Goal: Information Seeking & Learning: Learn about a topic

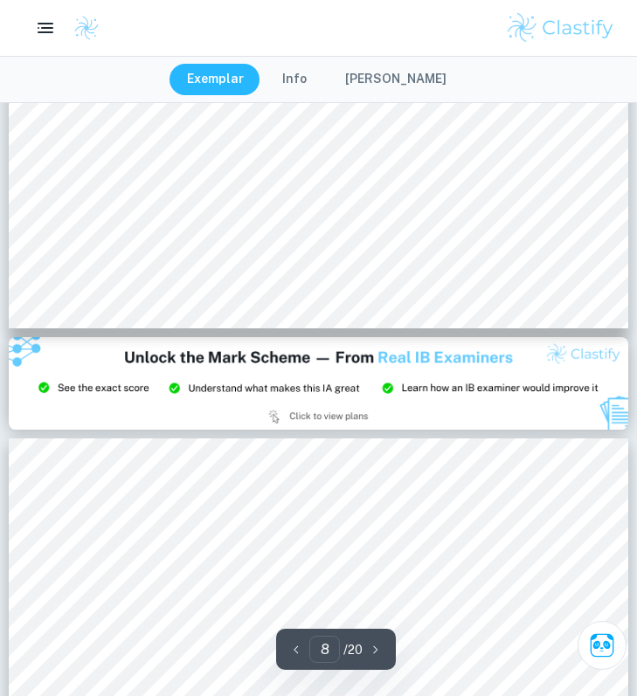
scroll to position [7053, 0]
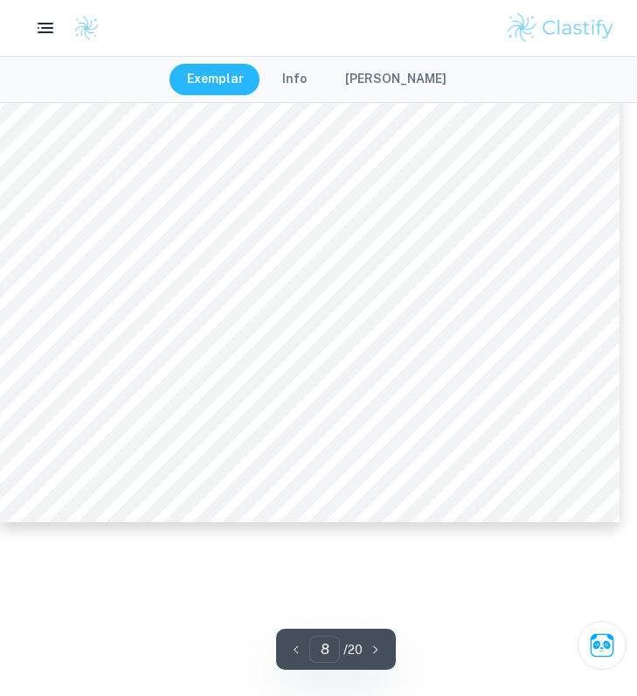
type input "7"
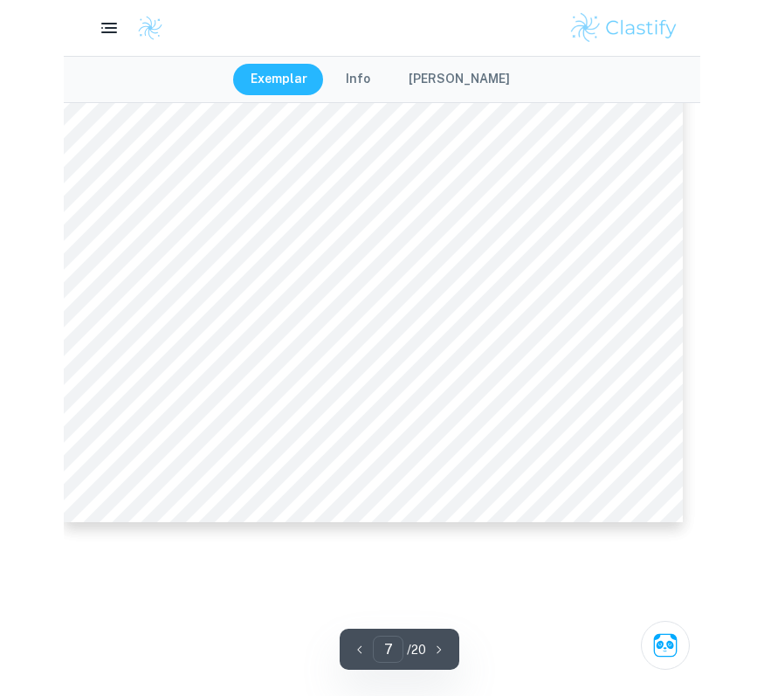
scroll to position [6815, 0]
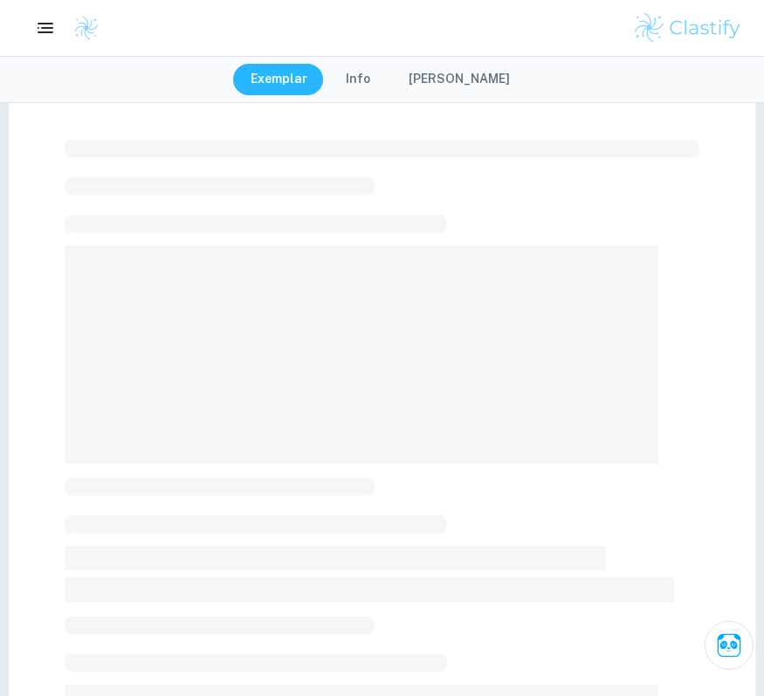
scroll to position [39, 0]
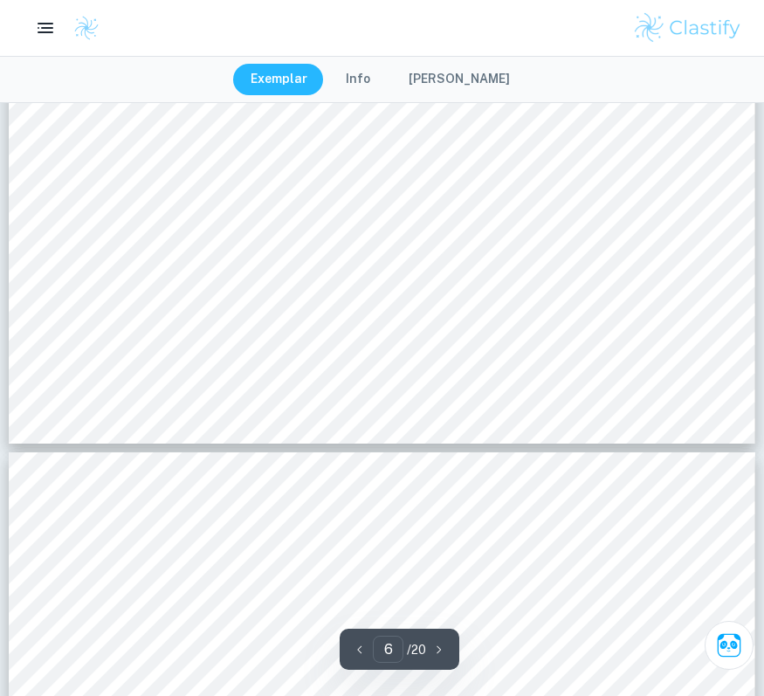
type input "7"
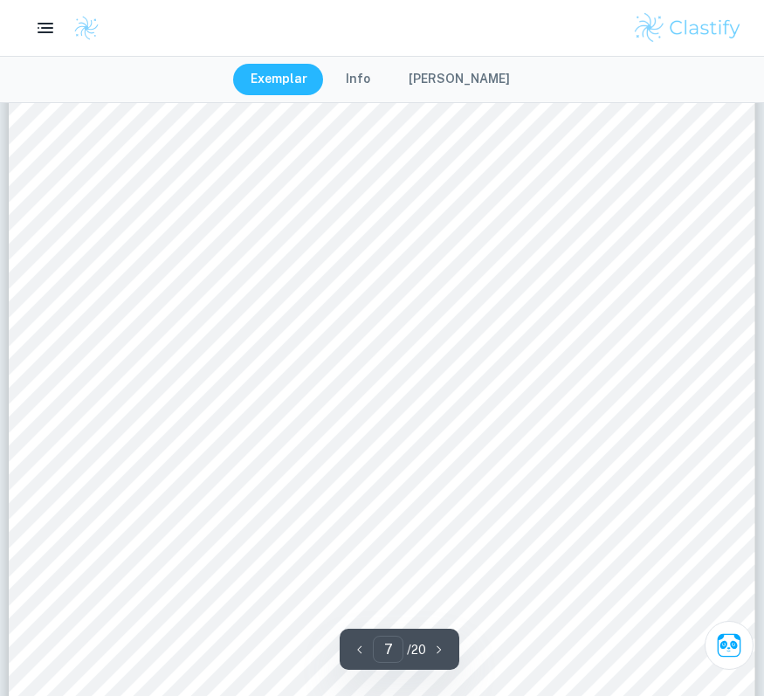
scroll to position [6844, 0]
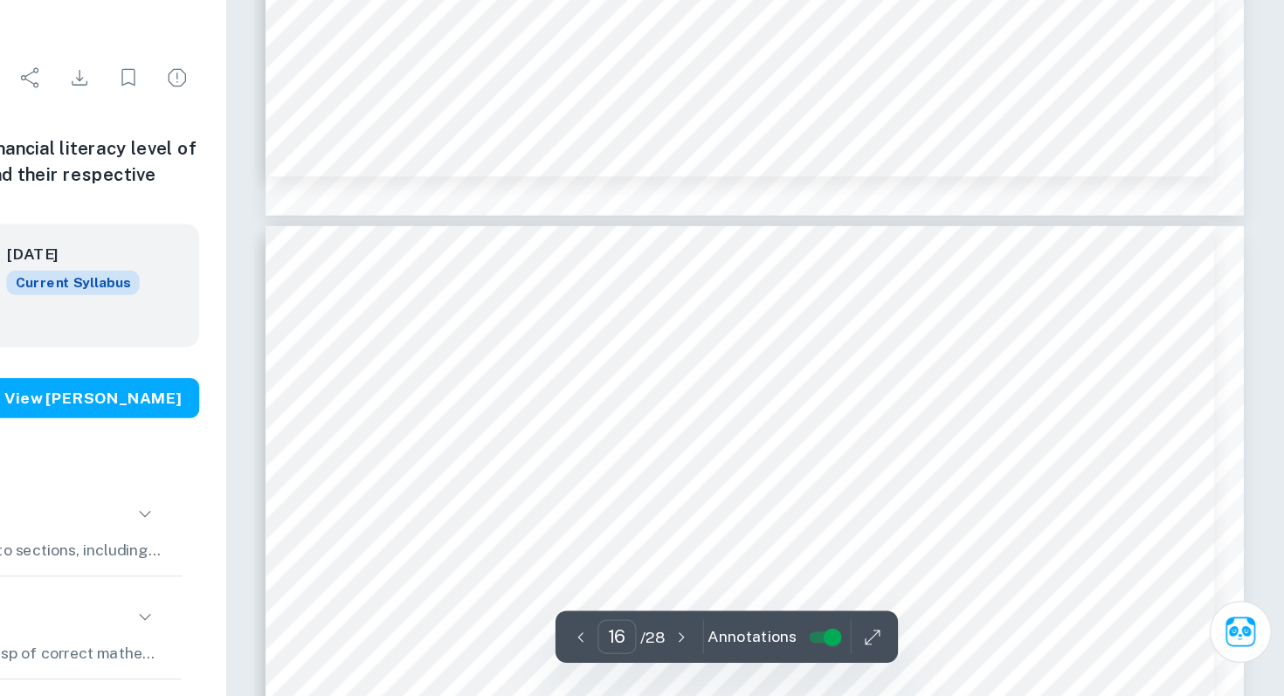
scroll to position [15823, 0]
